Goal: Check status: Check status

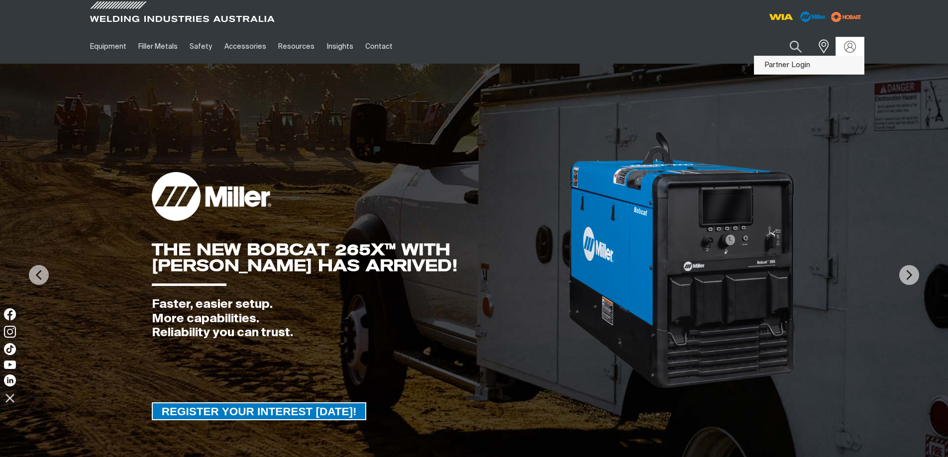
click at [838, 62] on link "Partner Login" at bounding box center [808, 65] width 109 height 18
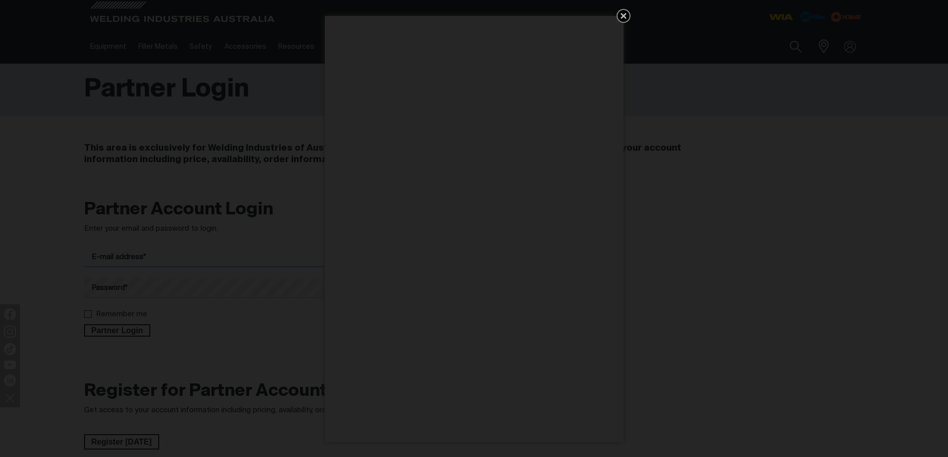
type input "[EMAIL_ADDRESS][DOMAIN_NAME]"
click at [622, 13] on icon "Get 5 WIA Welding Guides Free!" at bounding box center [623, 16] width 12 height 12
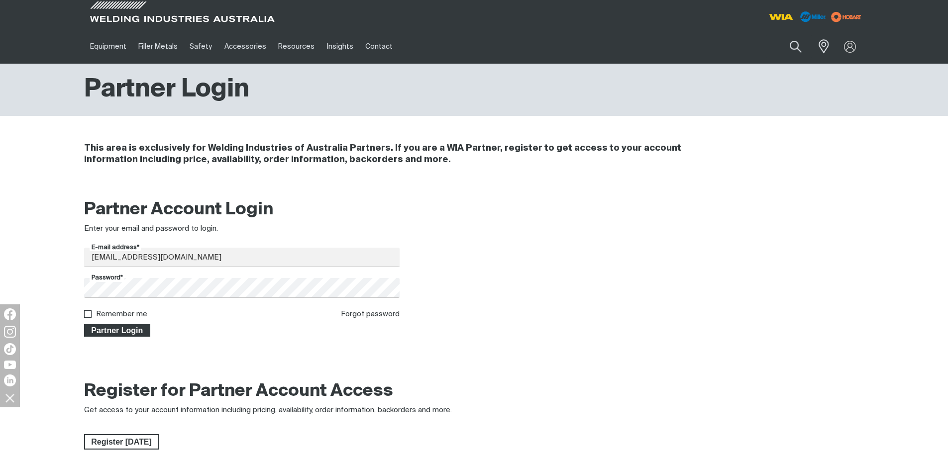
click at [126, 332] on span "Partner Login" at bounding box center [117, 330] width 65 height 13
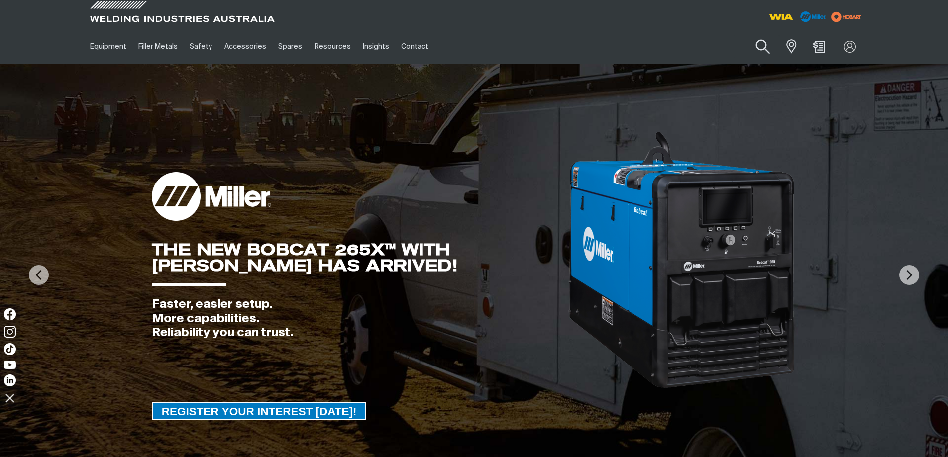
click at [761, 45] on button "Search products" at bounding box center [763, 47] width 40 height 28
click at [717, 45] on input "Search" at bounding box center [702, 46] width 153 height 22
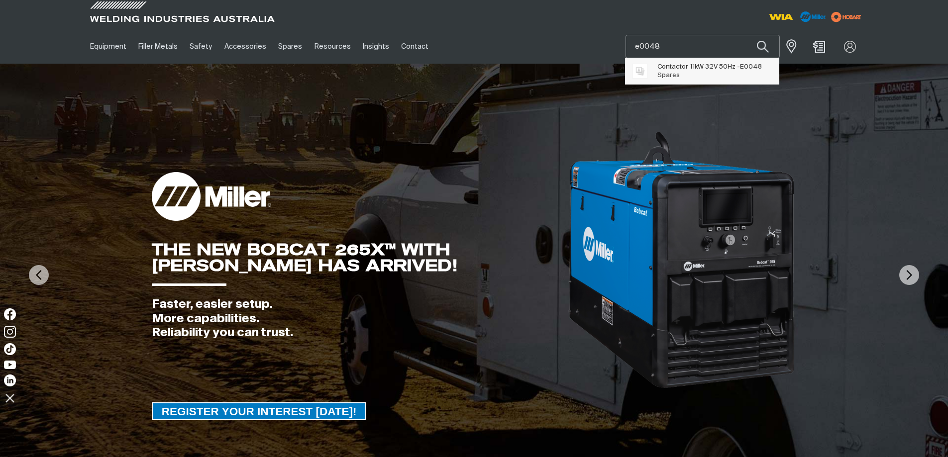
type input "e0048"
click at [683, 67] on span "Contactor 11kW 32V 50Hz - E0048" at bounding box center [709, 67] width 104 height 8
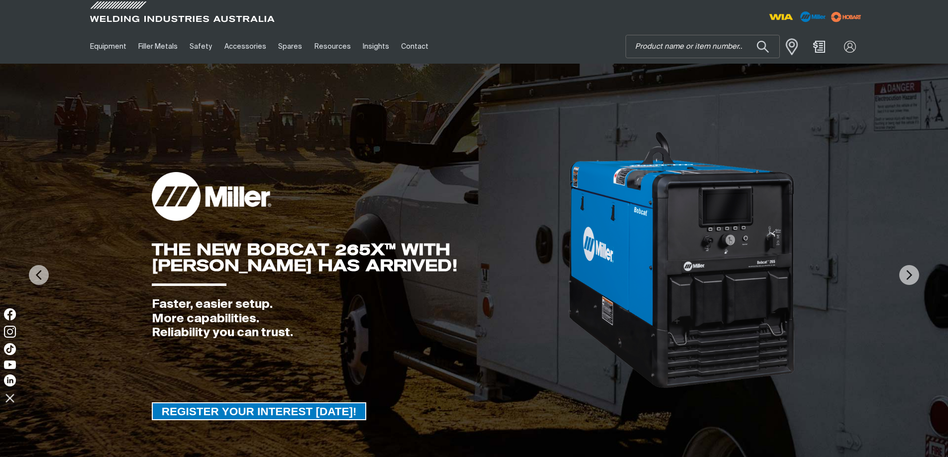
click at [792, 43] on span at bounding box center [789, 46] width 22 height 20
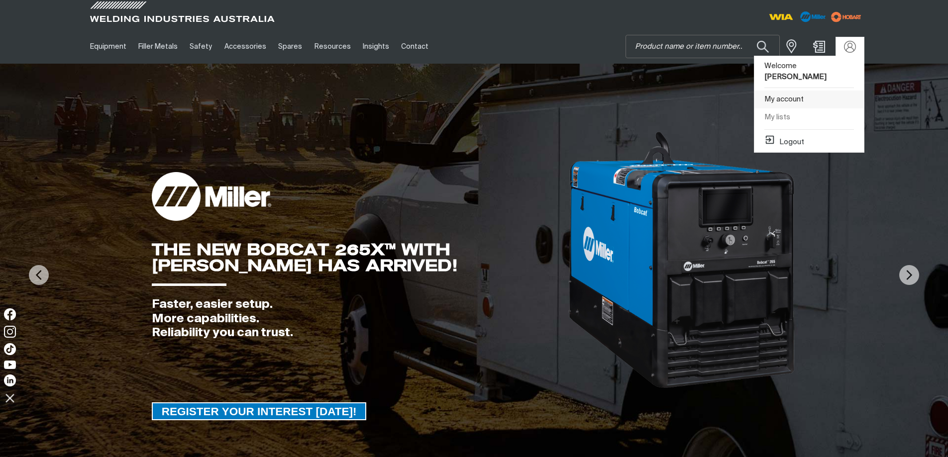
click at [783, 91] on link "My account" at bounding box center [808, 100] width 109 height 18
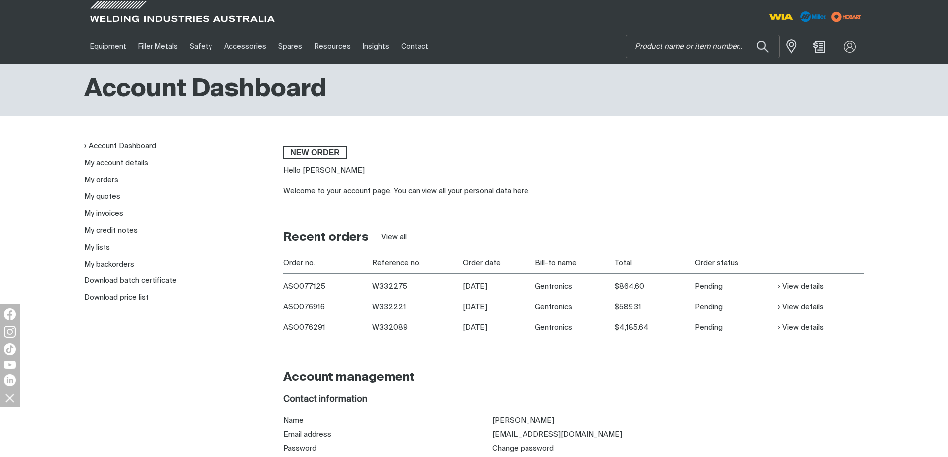
click at [394, 238] on link "View all" at bounding box center [393, 237] width 25 height 11
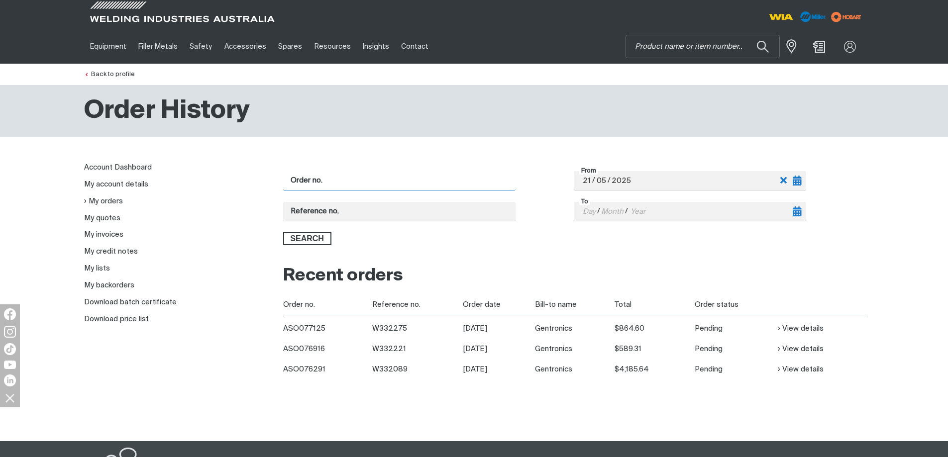
click at [348, 183] on input "Order no." at bounding box center [399, 180] width 232 height 19
type input "S302133"
click at [283, 232] on button "Search" at bounding box center [307, 238] width 48 height 13
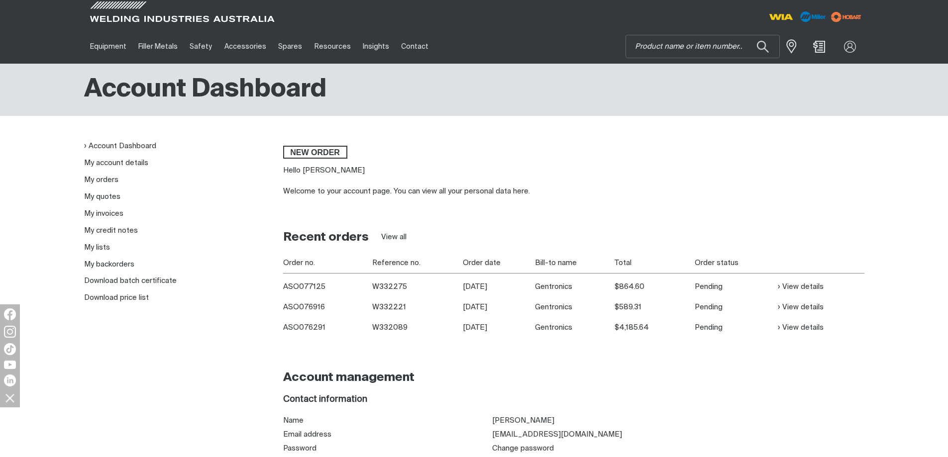
click at [879, 238] on div "Account Dashboard My account details My orders My quotes My invoices My credit …" at bounding box center [474, 301] width 948 height 321
